Goal: Check status: Check status

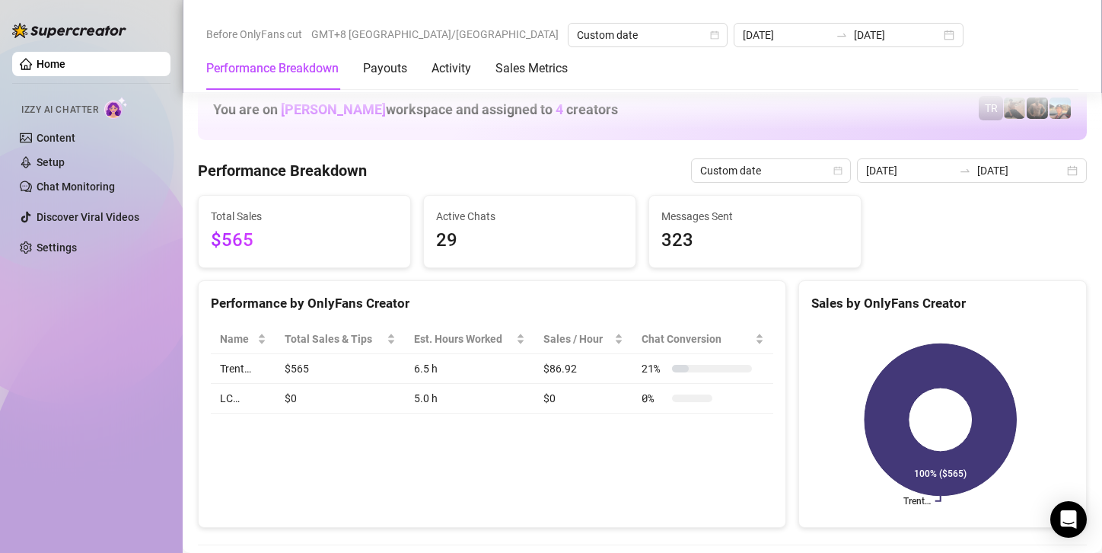
scroll to position [2482, 0]
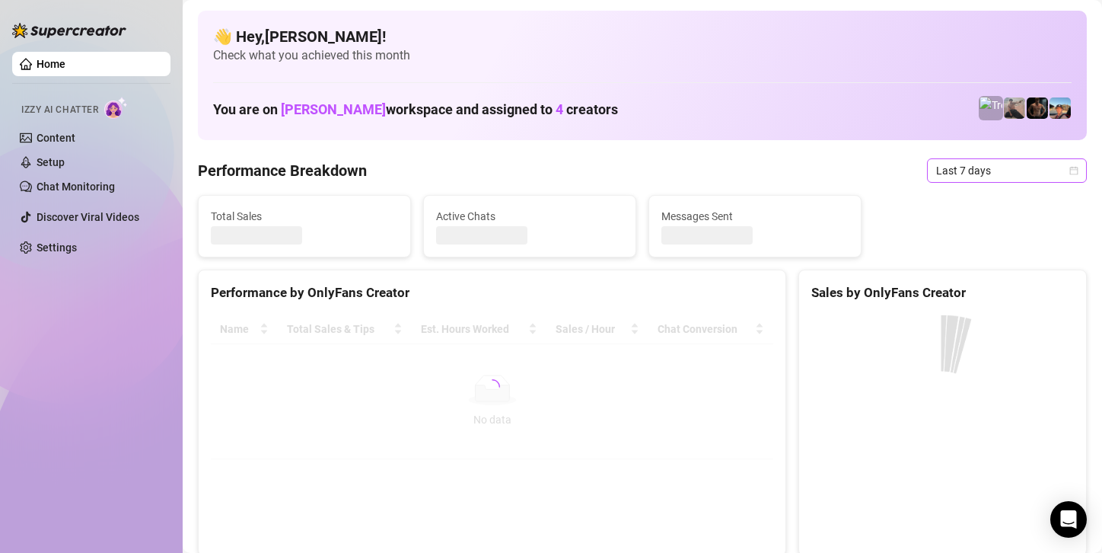
click at [1003, 172] on span "Last 7 days" at bounding box center [1007, 170] width 142 height 23
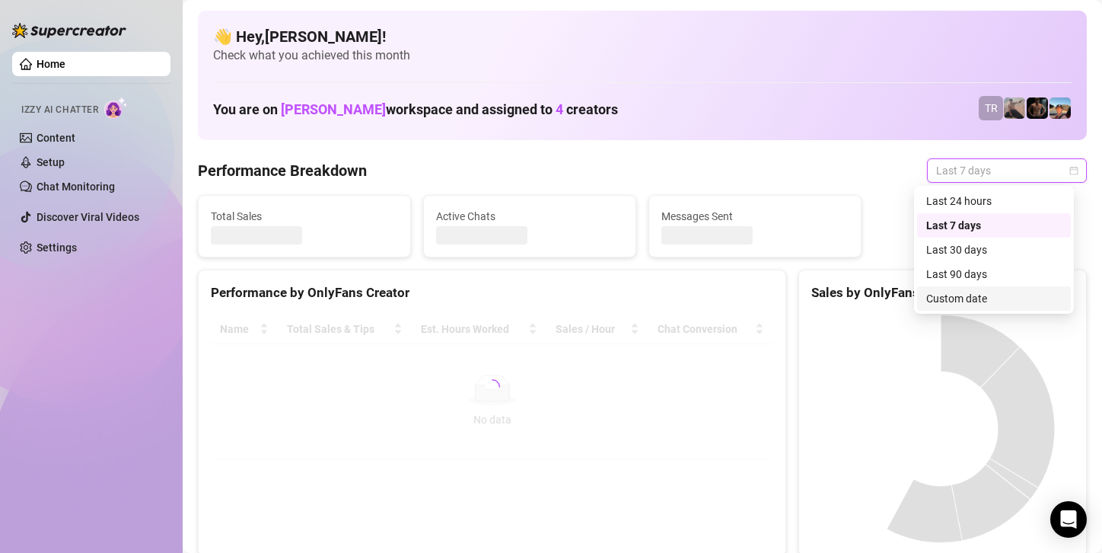
click at [946, 289] on div "Custom date" at bounding box center [994, 298] width 154 height 24
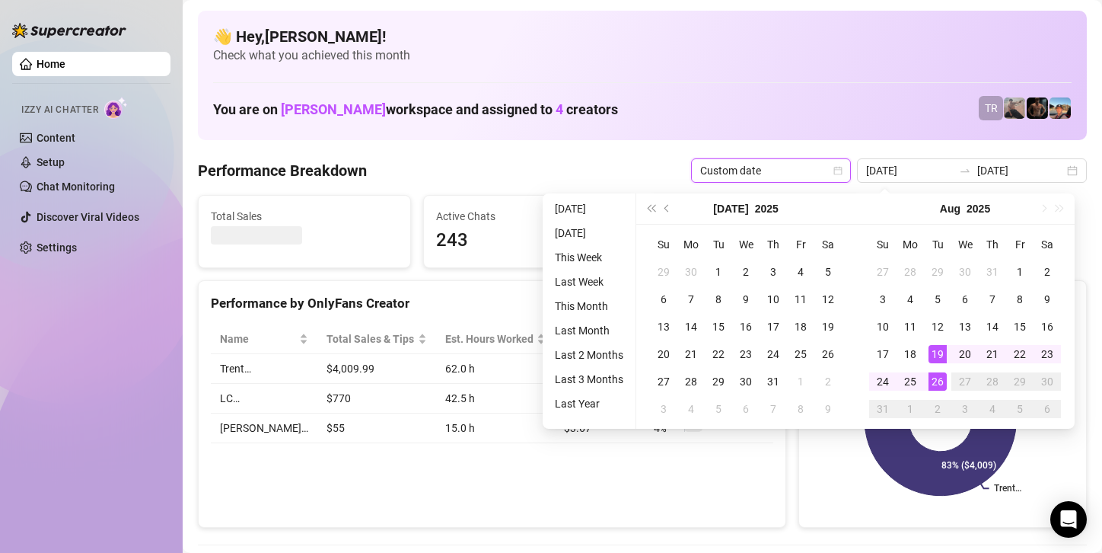
click at [934, 381] on div "26" at bounding box center [938, 381] width 18 height 18
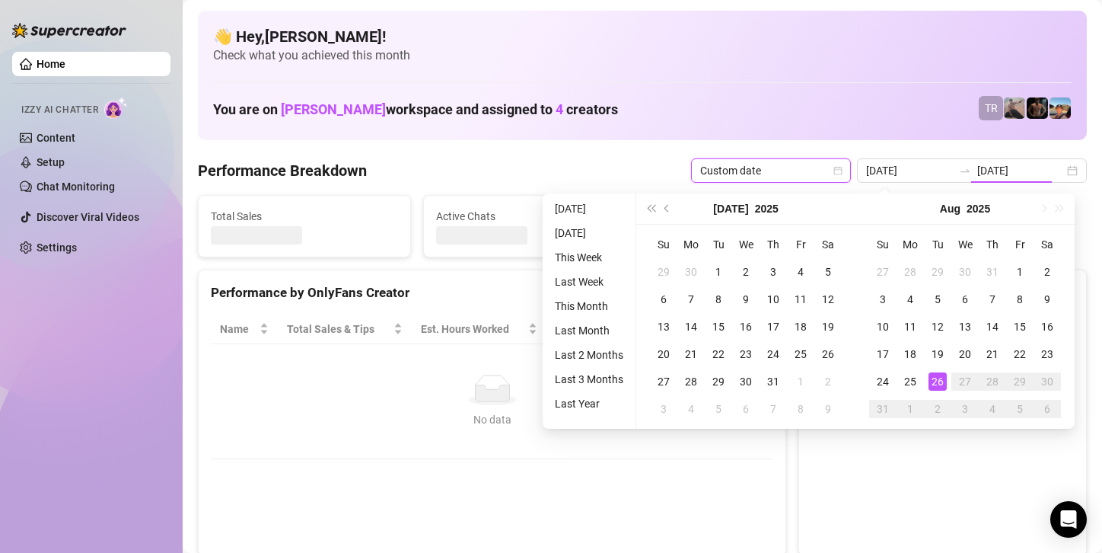
type input "[DATE]"
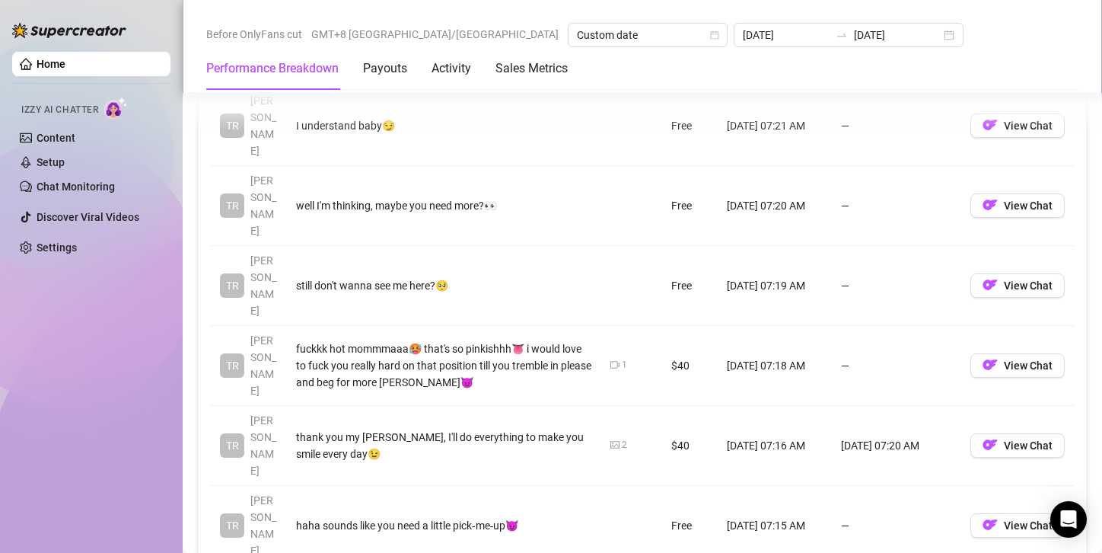
scroll to position [1903, 0]
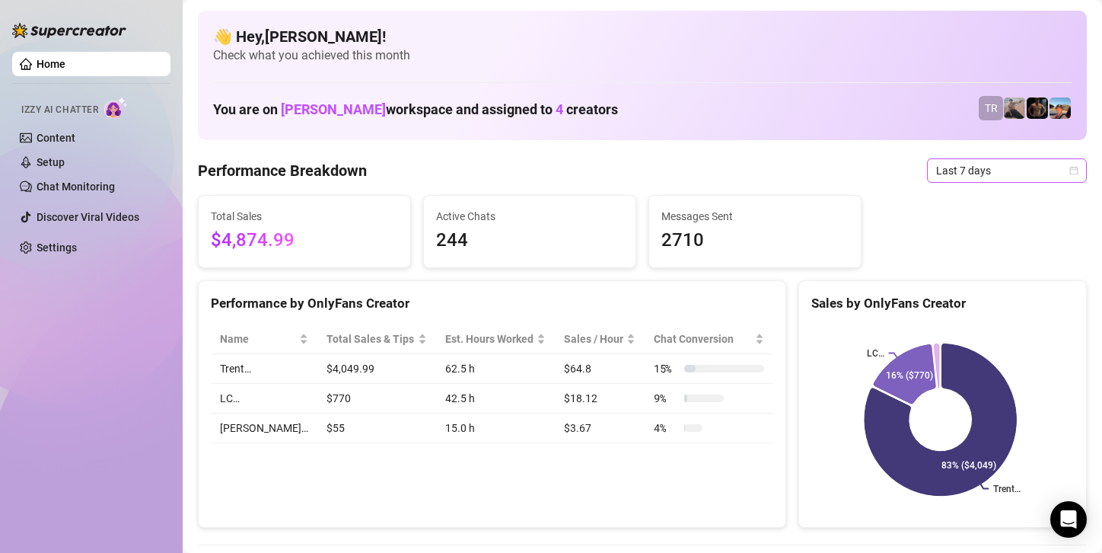
click at [979, 166] on span "Last 7 days" at bounding box center [1007, 170] width 142 height 23
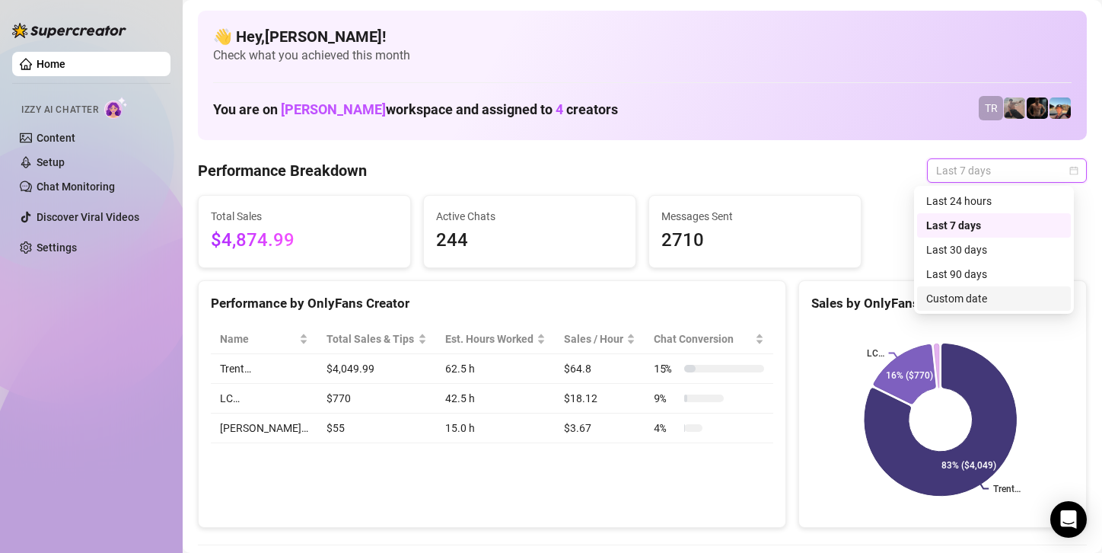
click at [970, 297] on div "Custom date" at bounding box center [995, 298] width 136 height 17
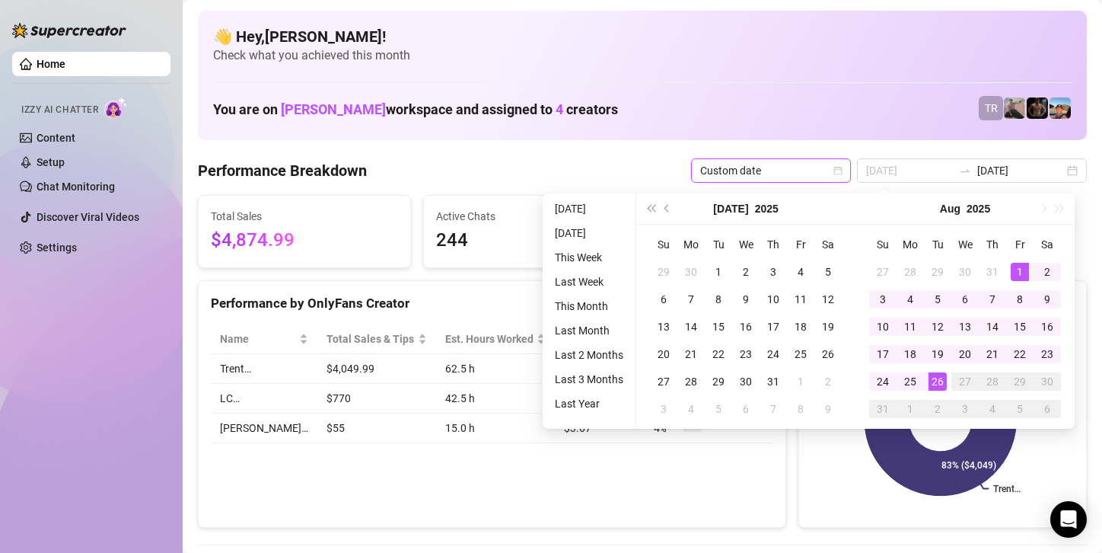
type input "[DATE]"
click at [1019, 271] on div "1" at bounding box center [1020, 272] width 18 height 18
click at [942, 382] on div "26" at bounding box center [938, 381] width 18 height 18
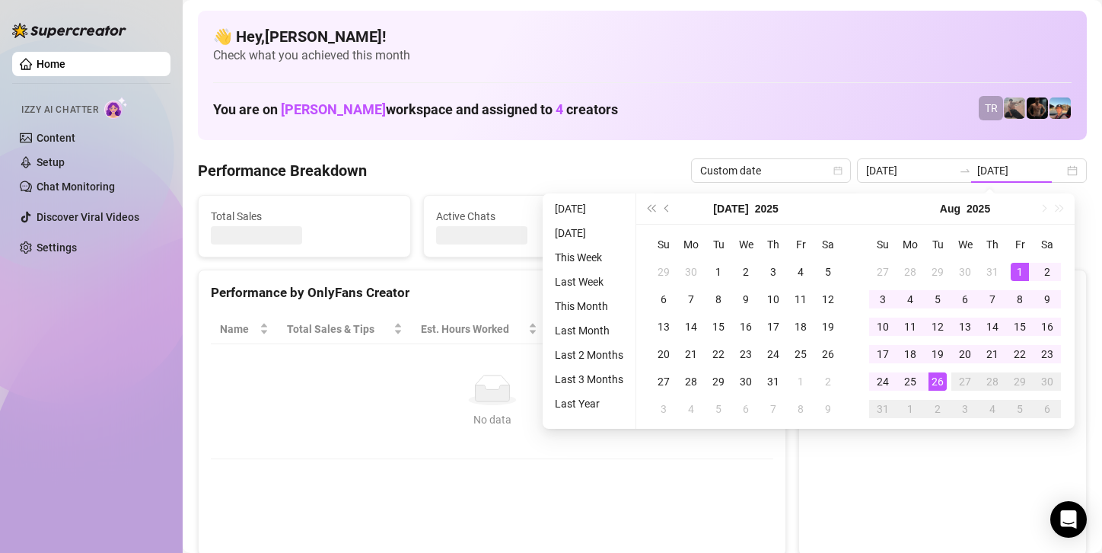
type input "2025-08-01"
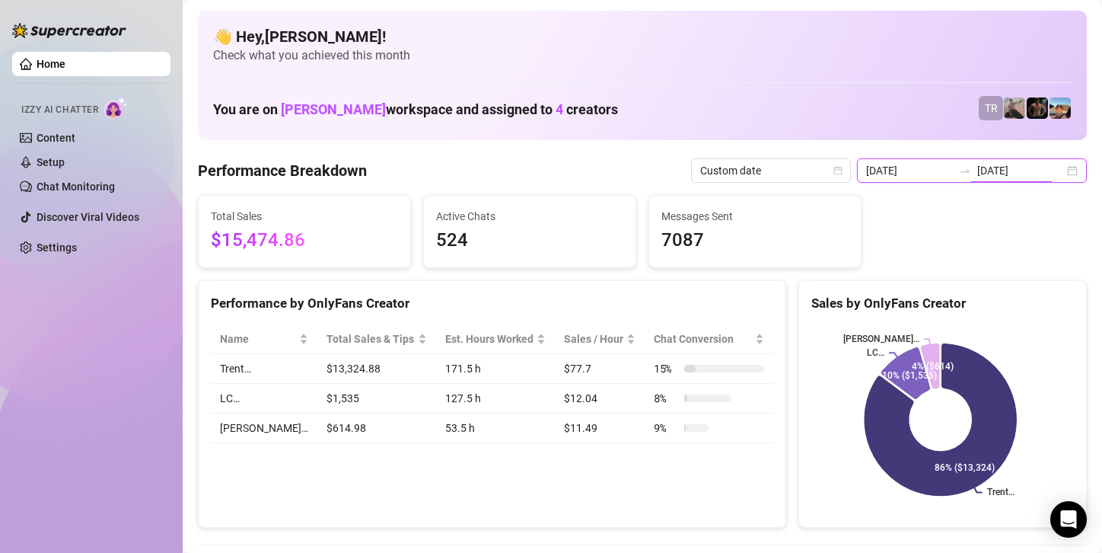
click at [1019, 171] on input "[DATE]" at bounding box center [1021, 170] width 87 height 17
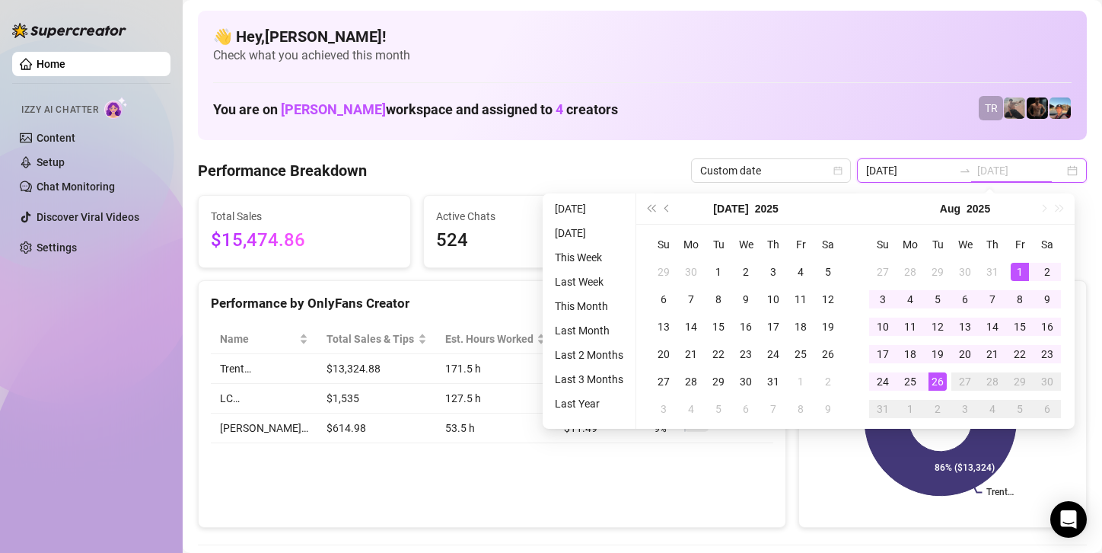
type input "[DATE]"
click at [944, 383] on div "26" at bounding box center [938, 381] width 18 height 18
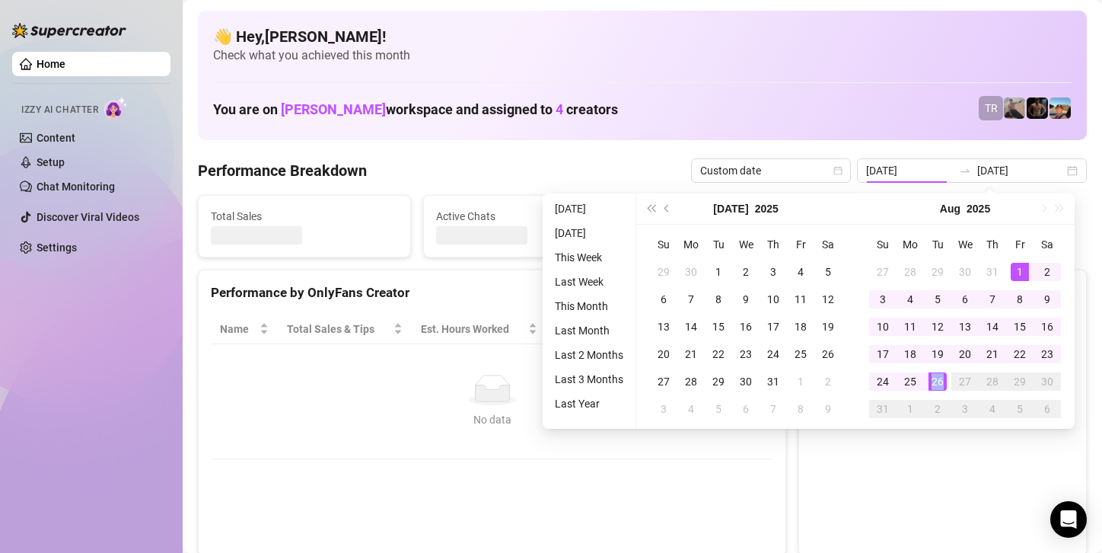
type input "[DATE]"
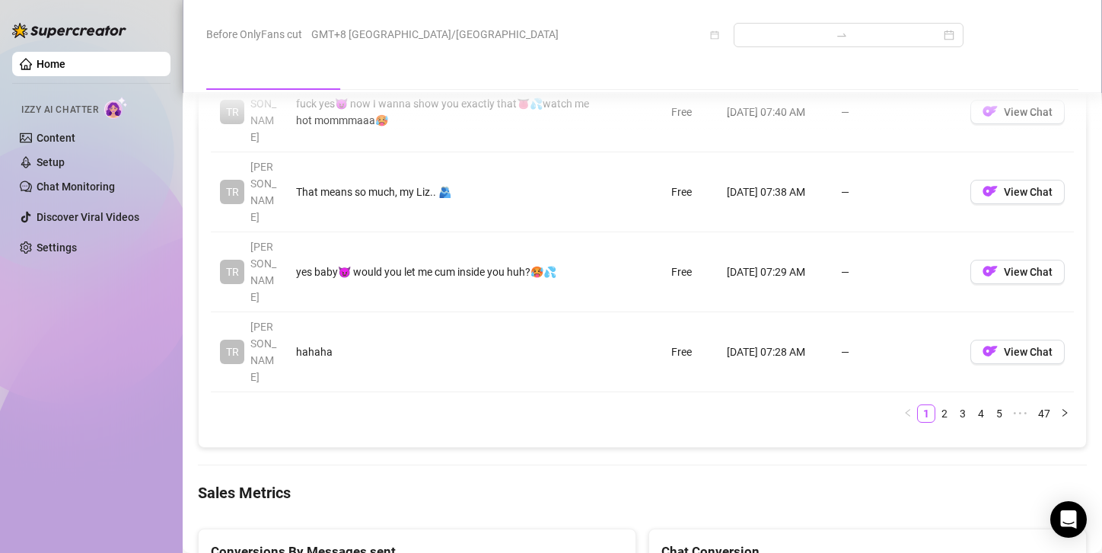
scroll to position [1635, 0]
